Goal: Task Accomplishment & Management: Manage account settings

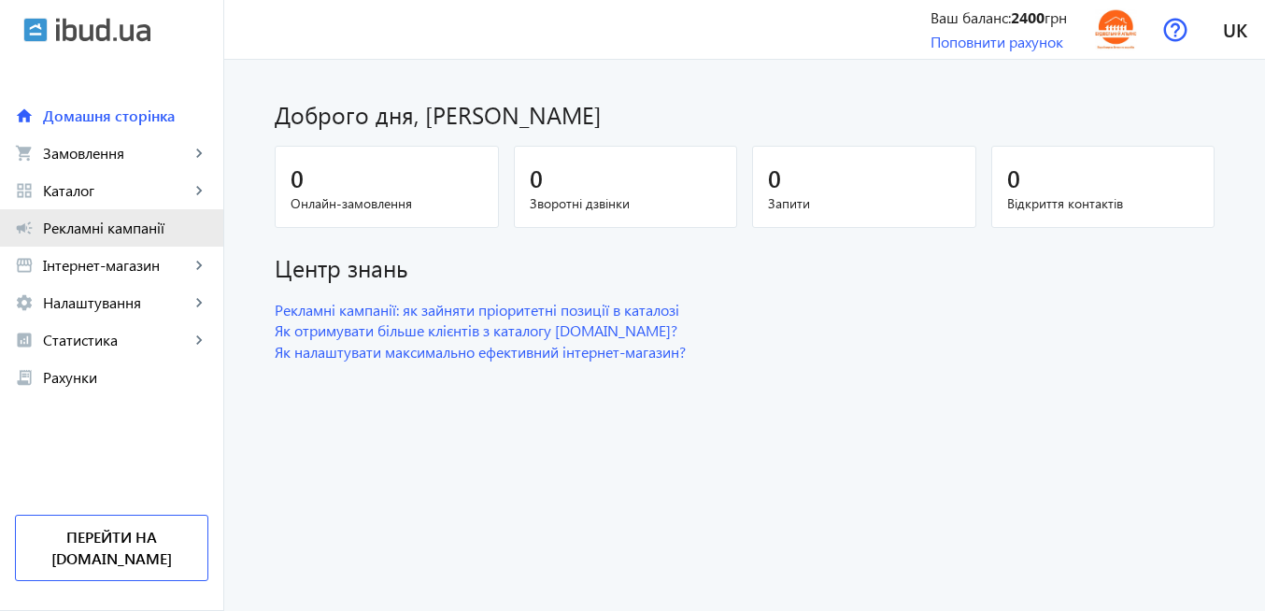
click at [150, 233] on span "Рекламні кампанії" at bounding box center [125, 228] width 165 height 19
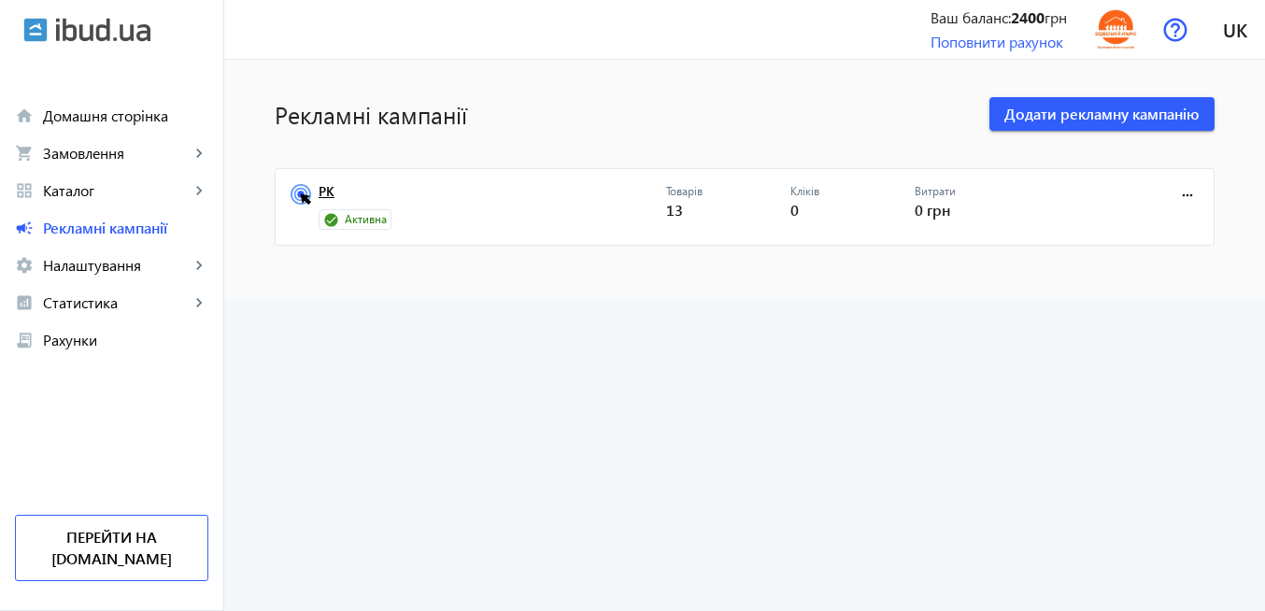
click at [328, 199] on link "РК" at bounding box center [493, 197] width 348 height 26
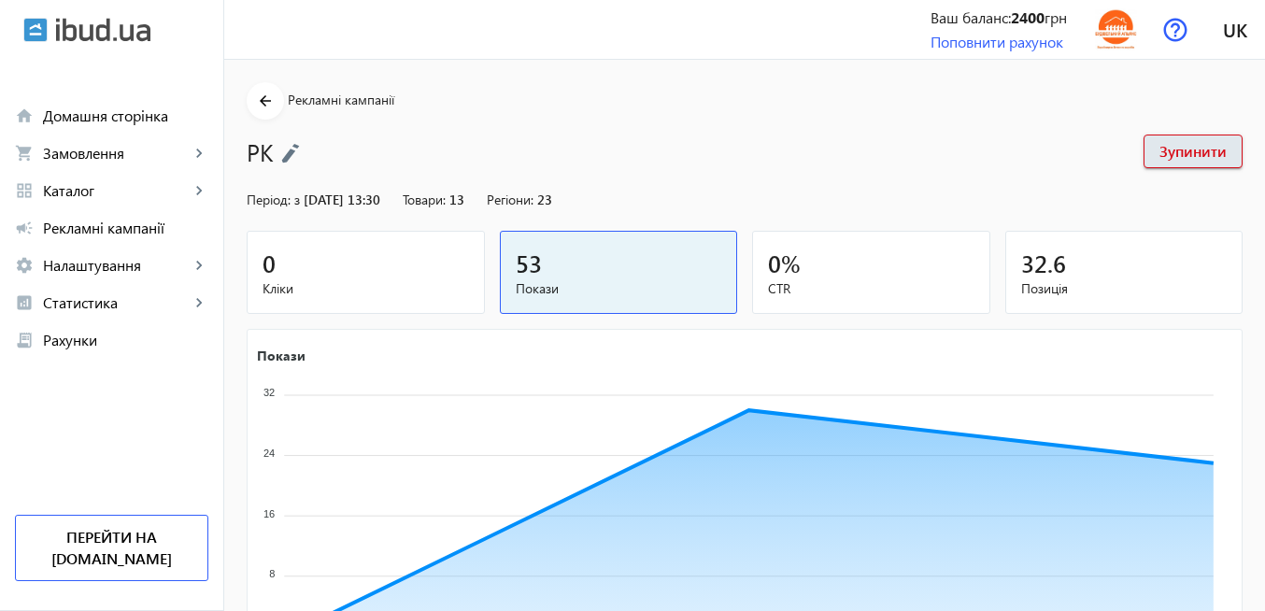
scroll to position [407, 0]
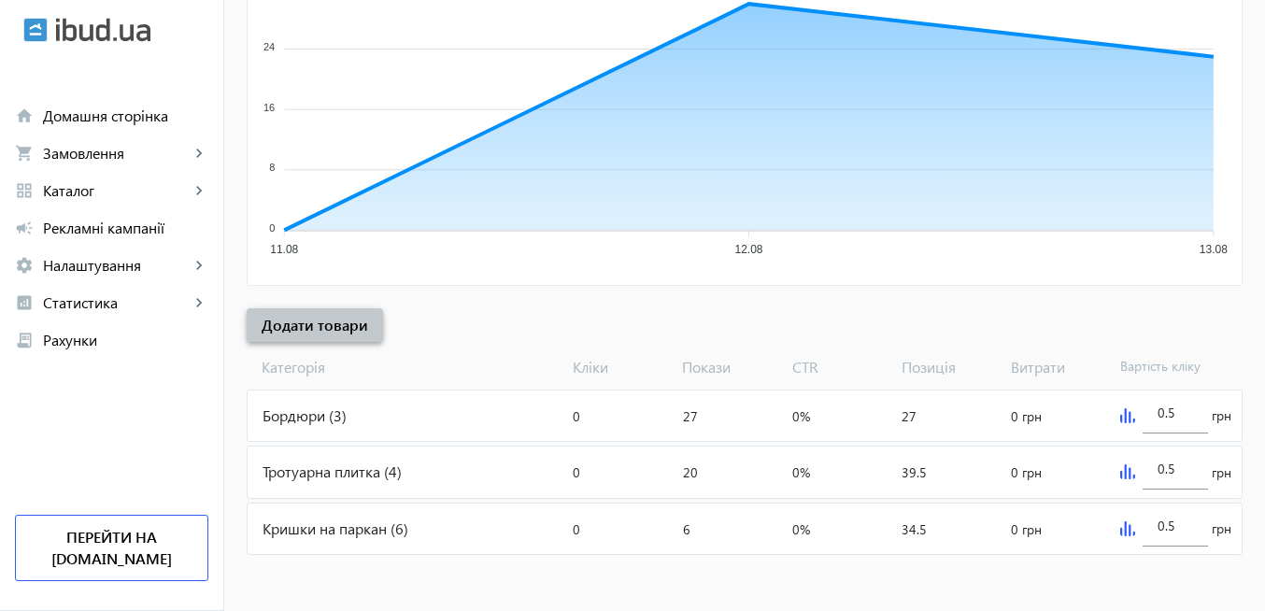
click at [336, 326] on span "Додати товари" at bounding box center [315, 325] width 107 height 21
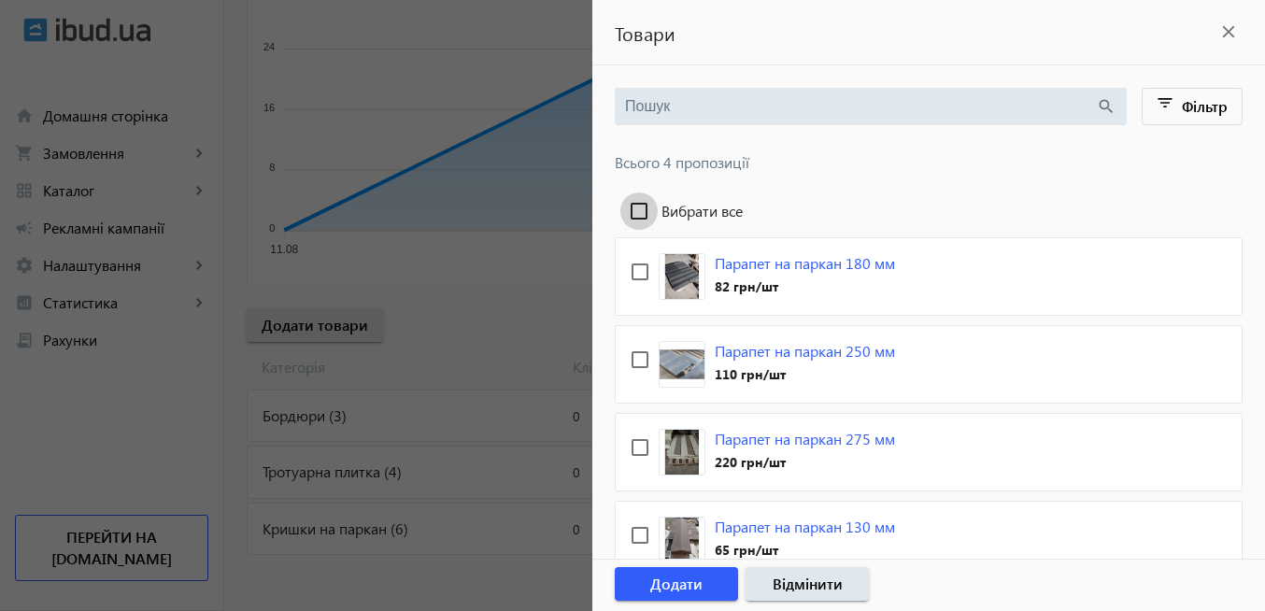
click at [640, 212] on input "Вибрати все" at bounding box center [639, 211] width 37 height 37
checkbox input "true"
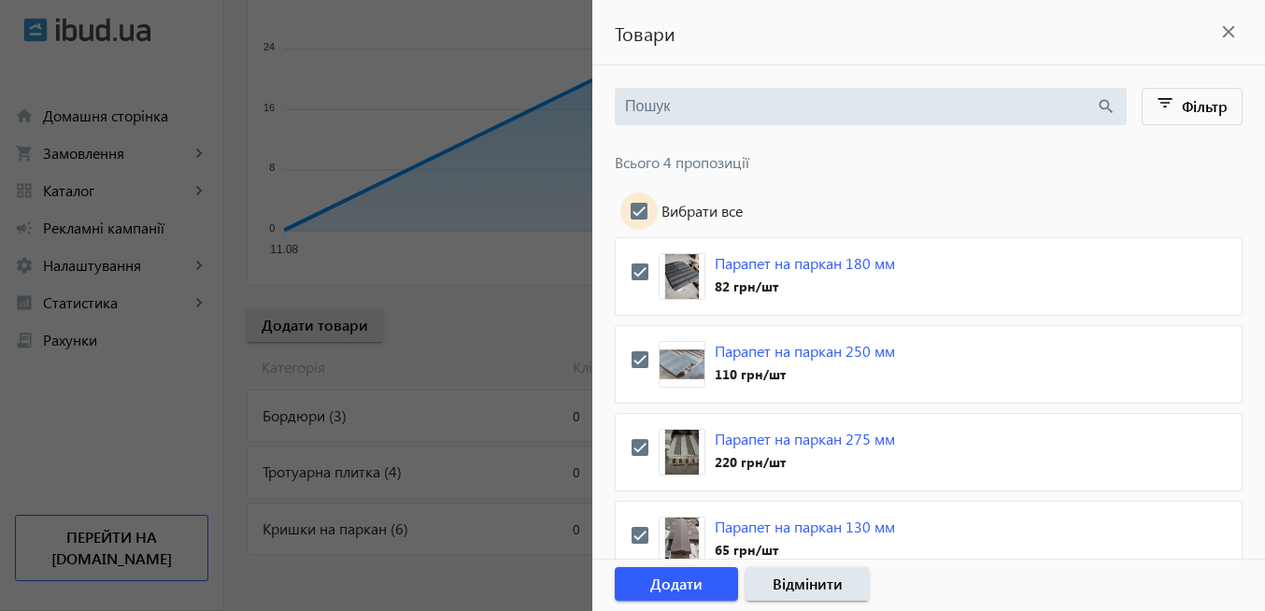
checkbox input "true"
click at [693, 586] on span "Додати" at bounding box center [676, 584] width 52 height 21
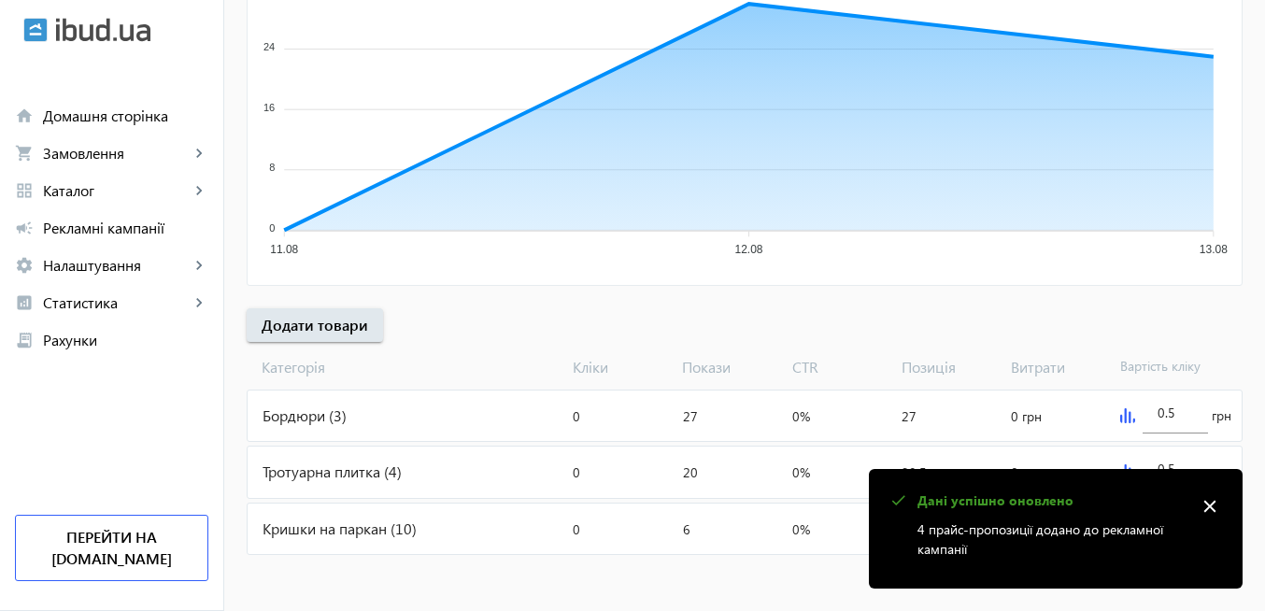
click at [1209, 501] on mat-icon "close" at bounding box center [1210, 507] width 28 height 28
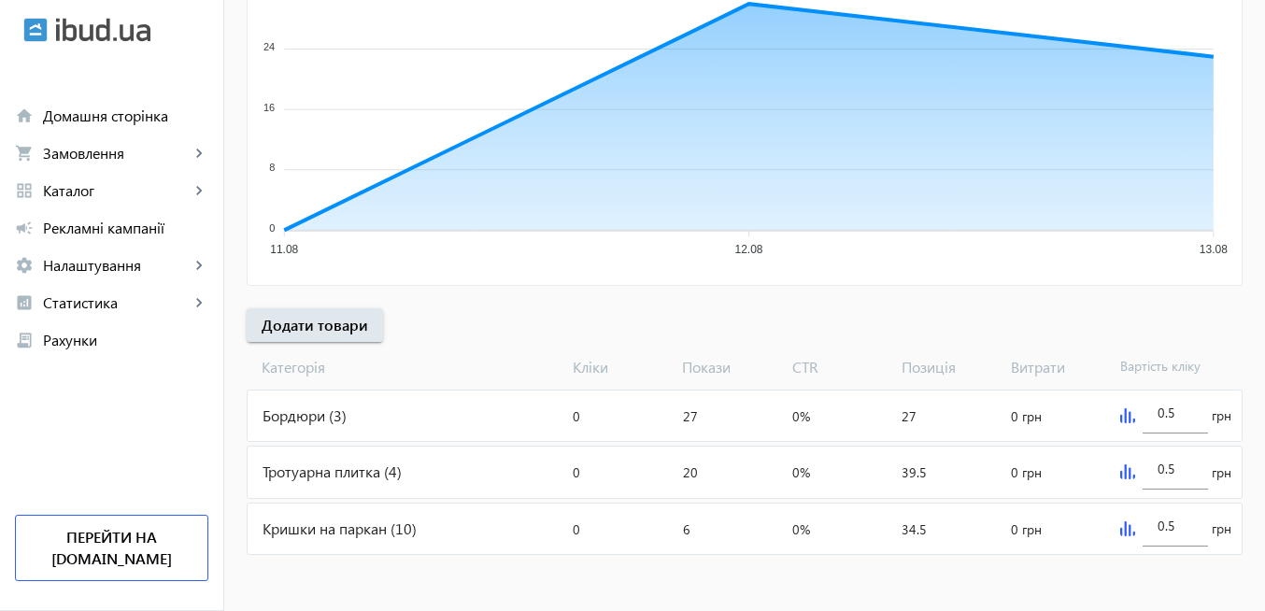
scroll to position [0, 0]
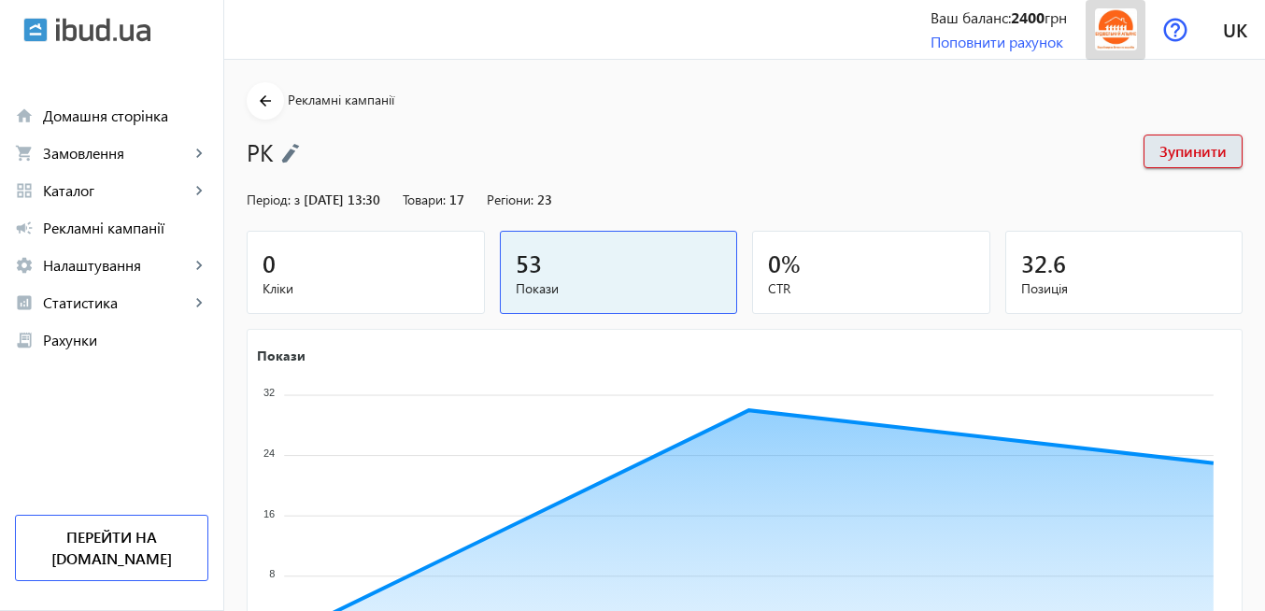
click at [1117, 33] on img at bounding box center [1116, 29] width 42 height 42
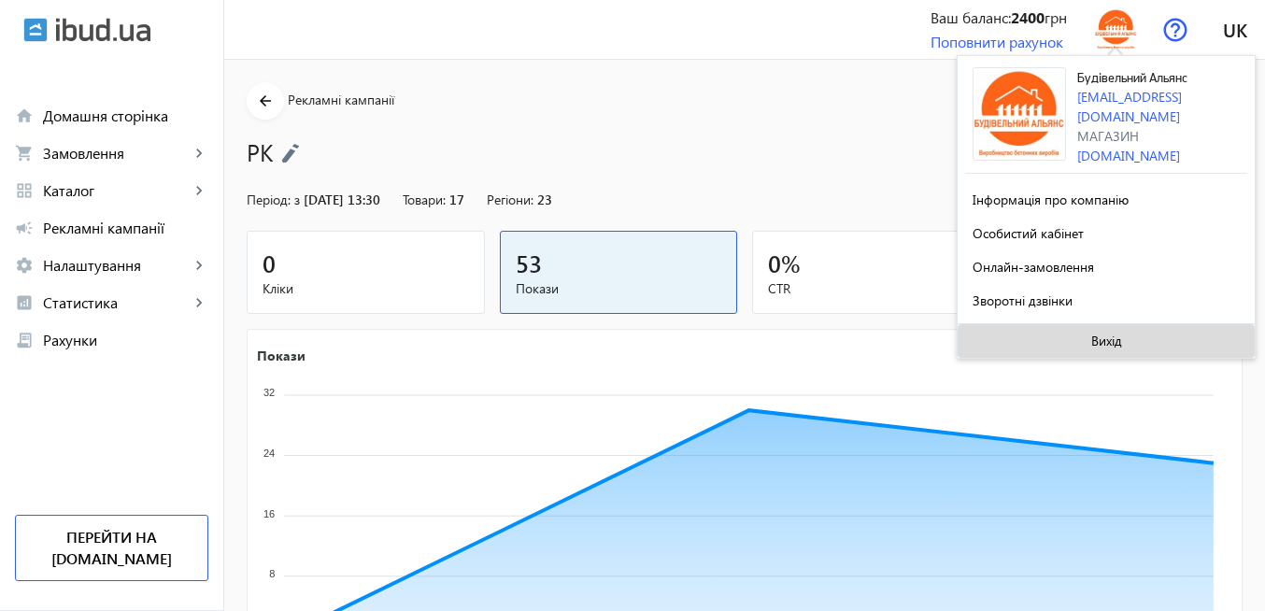
click at [1110, 341] on span "Вихід" at bounding box center [1107, 341] width 31 height 15
